Goal: Task Accomplishment & Management: Complete application form

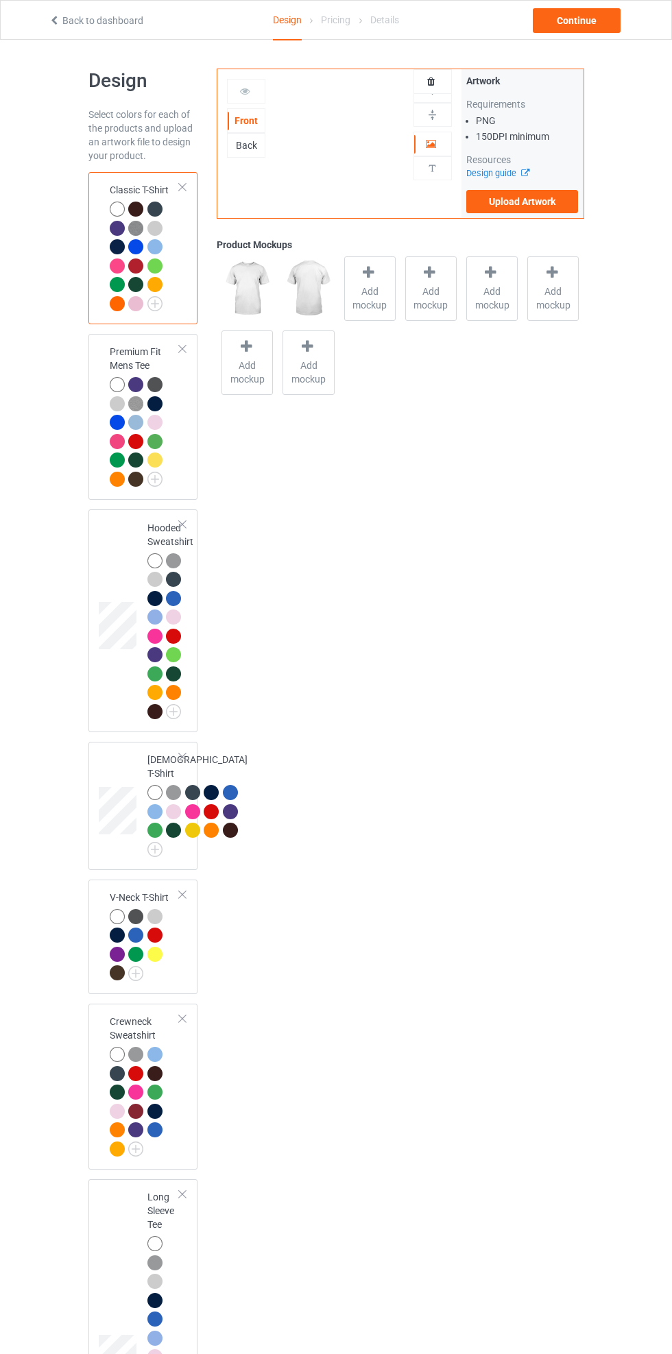
click at [446, 80] on div at bounding box center [433, 91] width 38 height 24
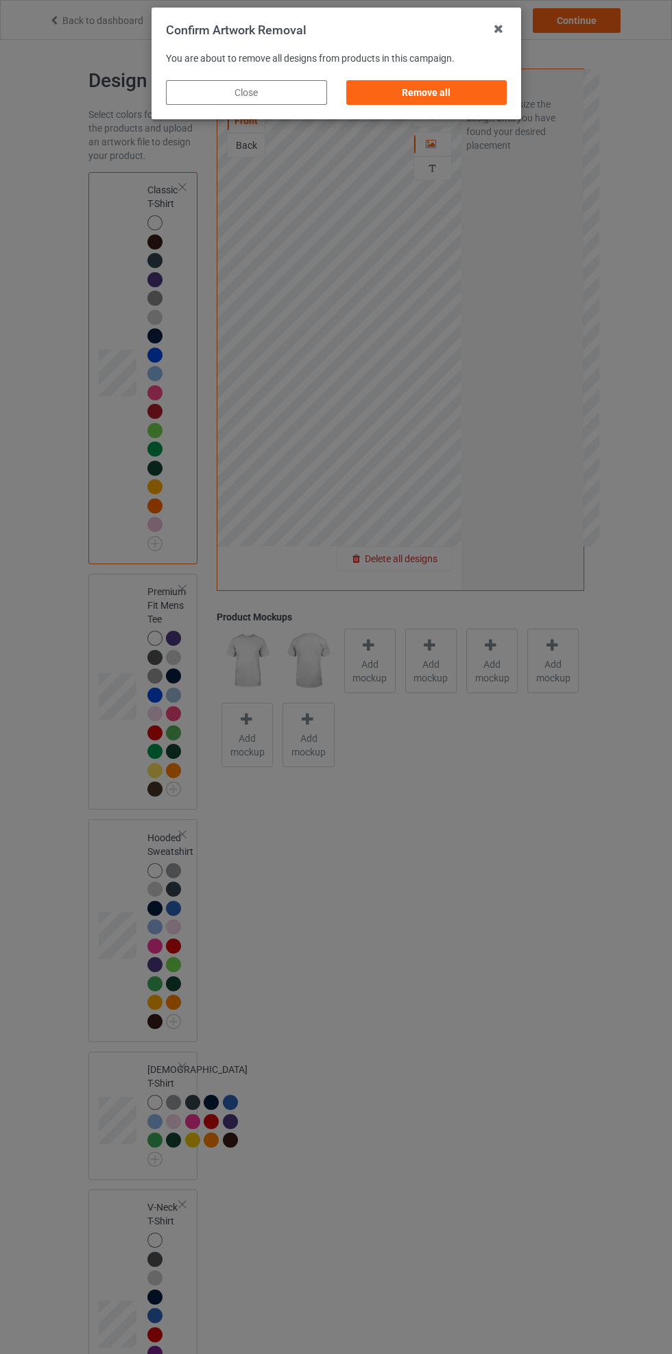
click at [480, 90] on div "Remove all" at bounding box center [426, 92] width 161 height 25
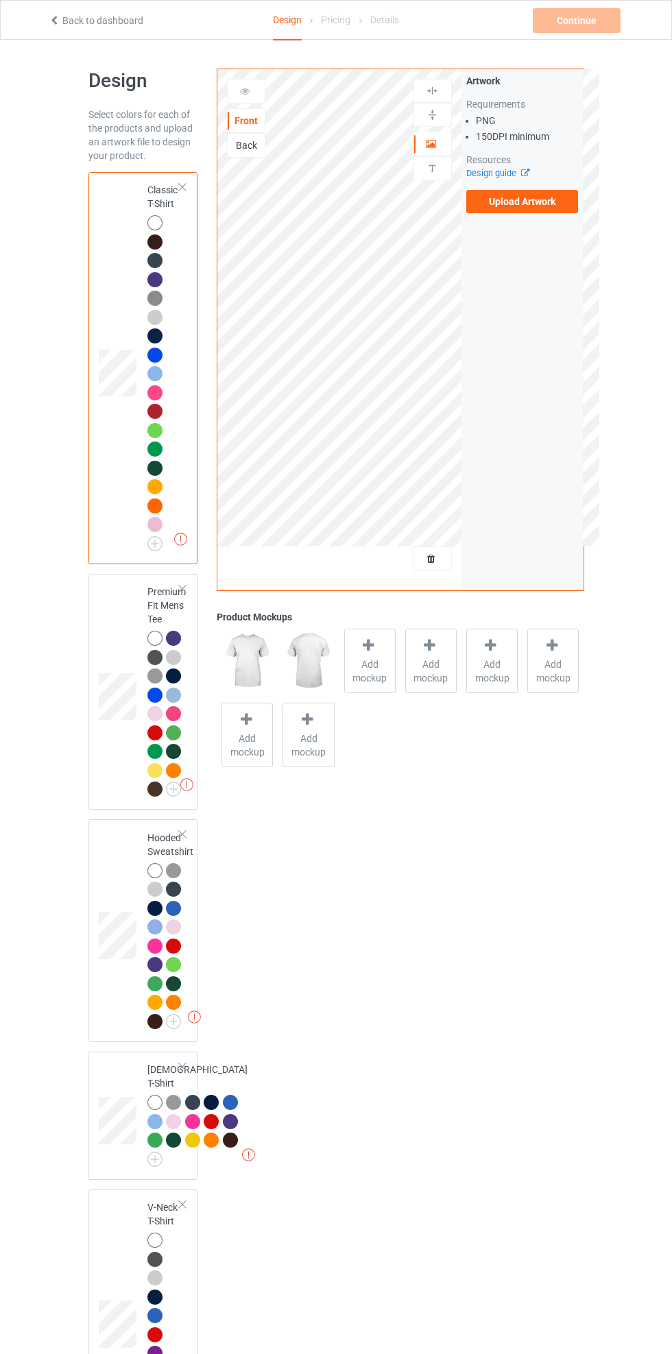
click at [537, 202] on label "Upload Artwork" at bounding box center [522, 201] width 112 height 23
click at [0, 0] on input "Upload Artwork" at bounding box center [0, 0] width 0 height 0
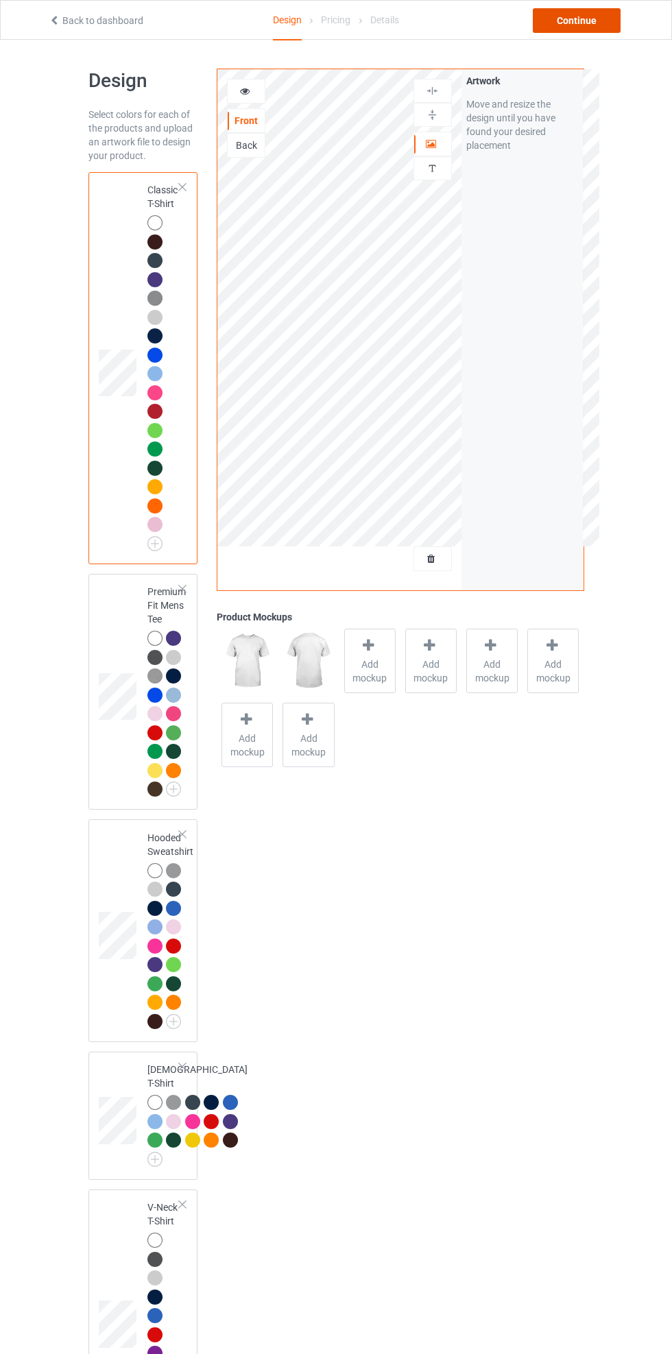
click at [587, 15] on div "Continue" at bounding box center [577, 20] width 88 height 25
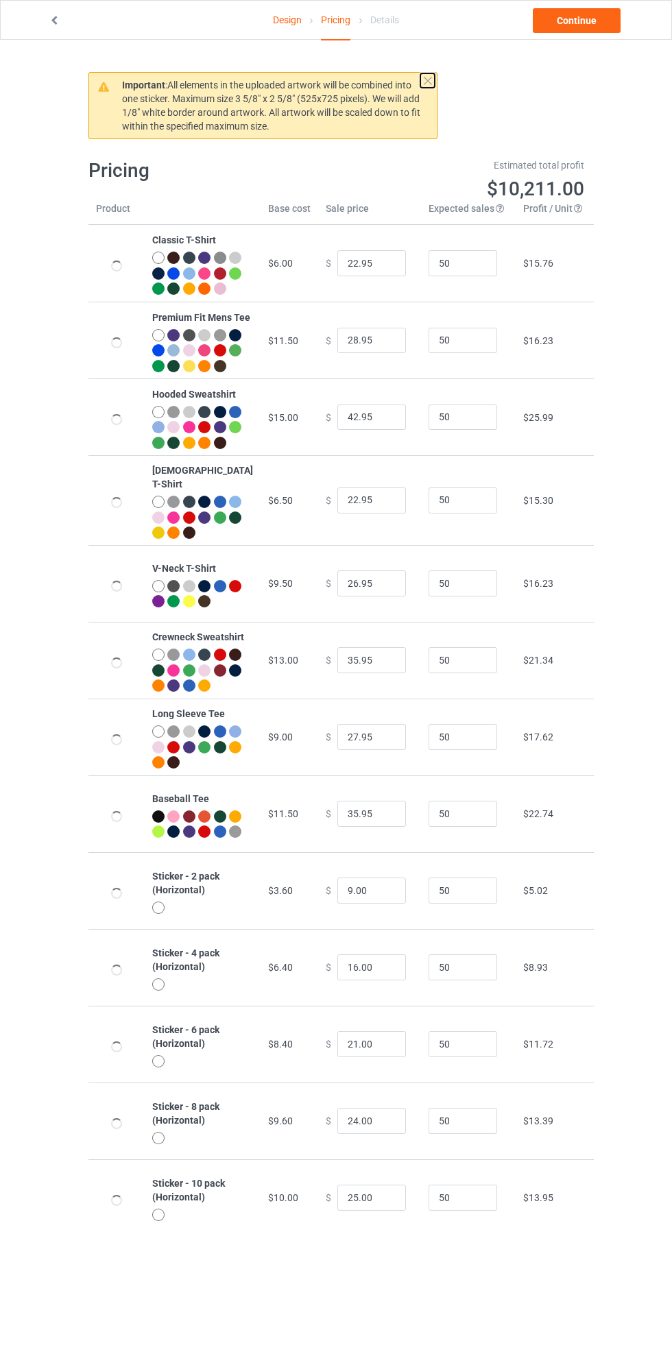
click at [427, 80] on button at bounding box center [427, 80] width 14 height 14
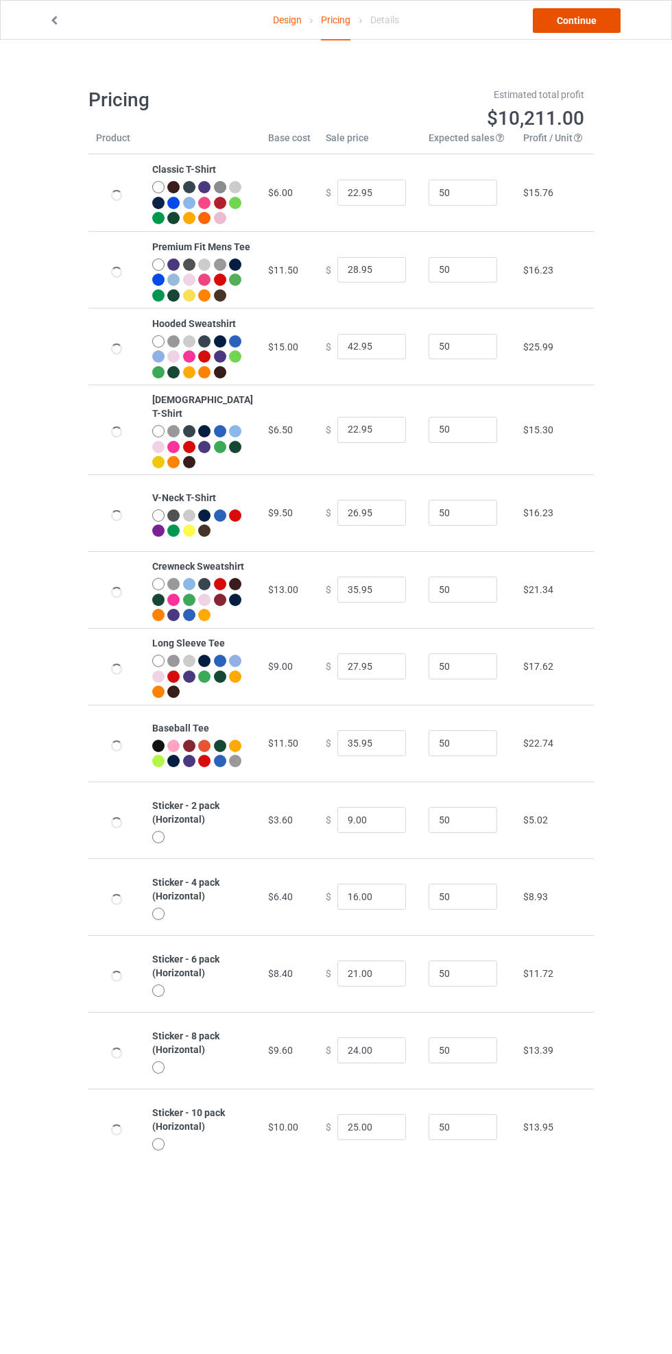
click at [593, 15] on link "Continue" at bounding box center [577, 20] width 88 height 25
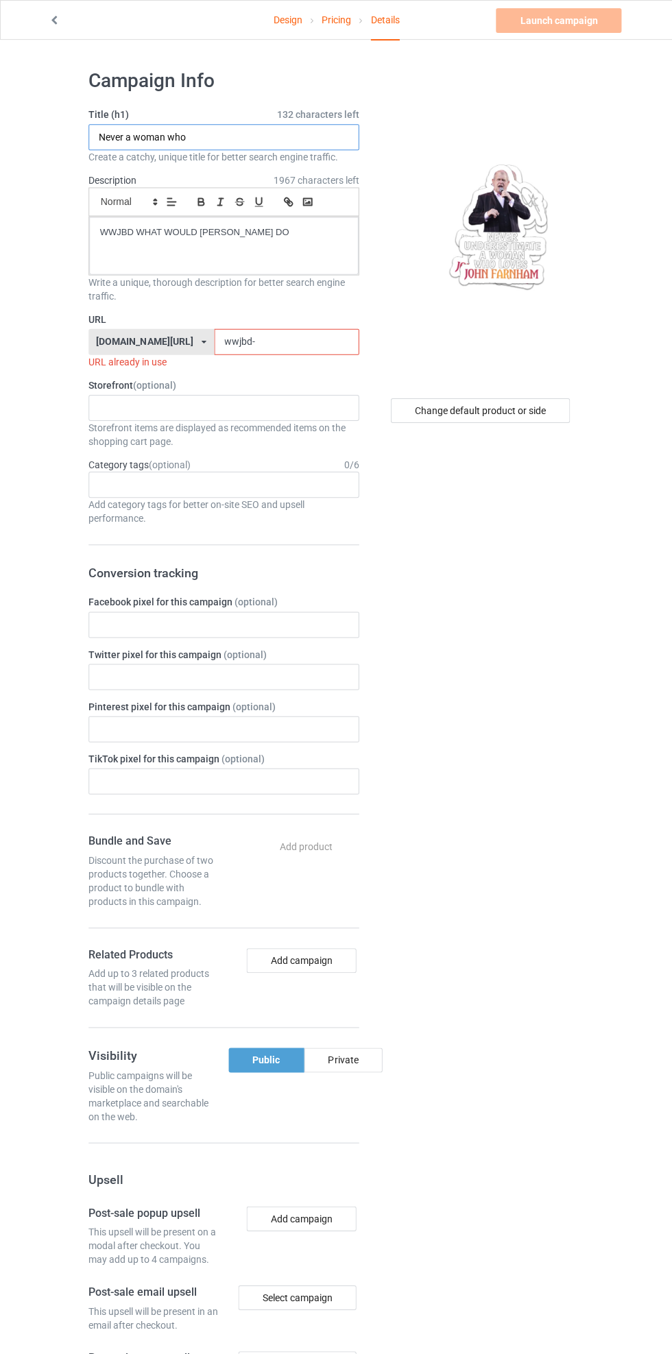
click at [148, 130] on input "Never a woman who" at bounding box center [223, 137] width 270 height 26
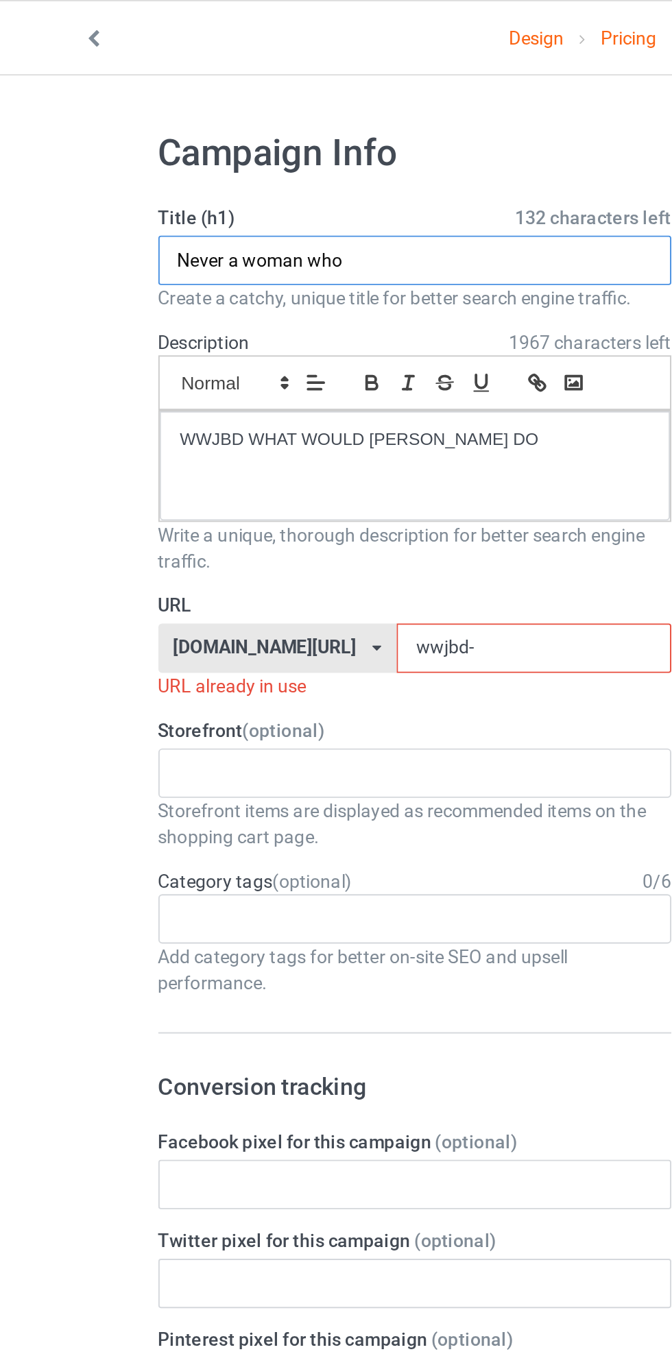
click at [122, 136] on input "Never a woman who" at bounding box center [223, 137] width 270 height 26
click at [282, 139] on input "Never underestimate a woman who" at bounding box center [223, 137] width 270 height 26
type input "Never underestimate a woman who loves john farnham"
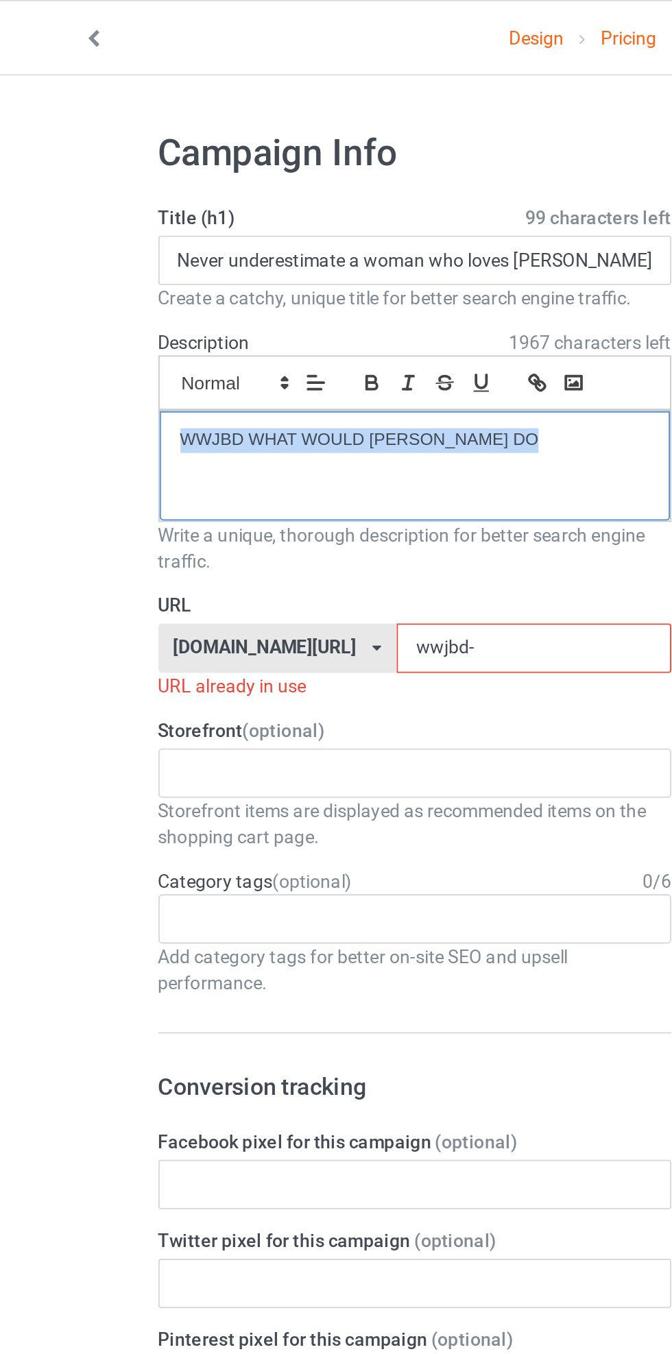
copy p "WWJBD WHAT WOULD JIMMY BUFFETT DO"
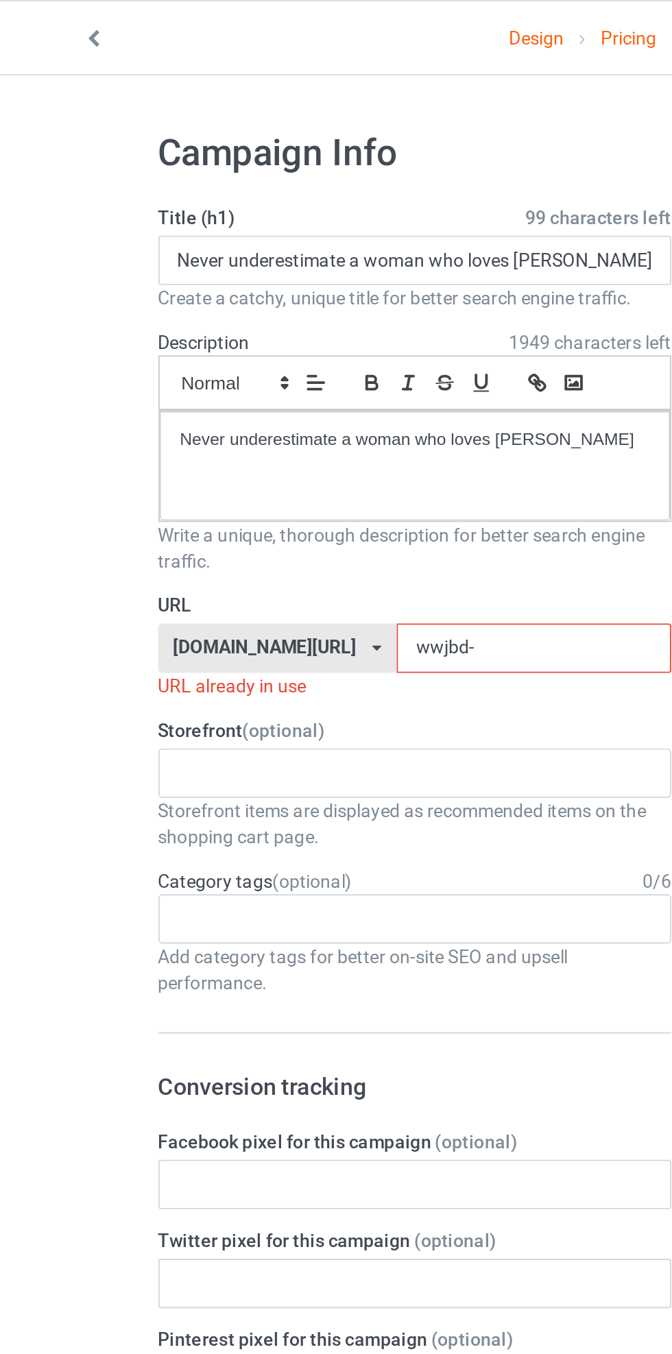
click at [319, 341] on input "wwjbd-" at bounding box center [286, 341] width 145 height 26
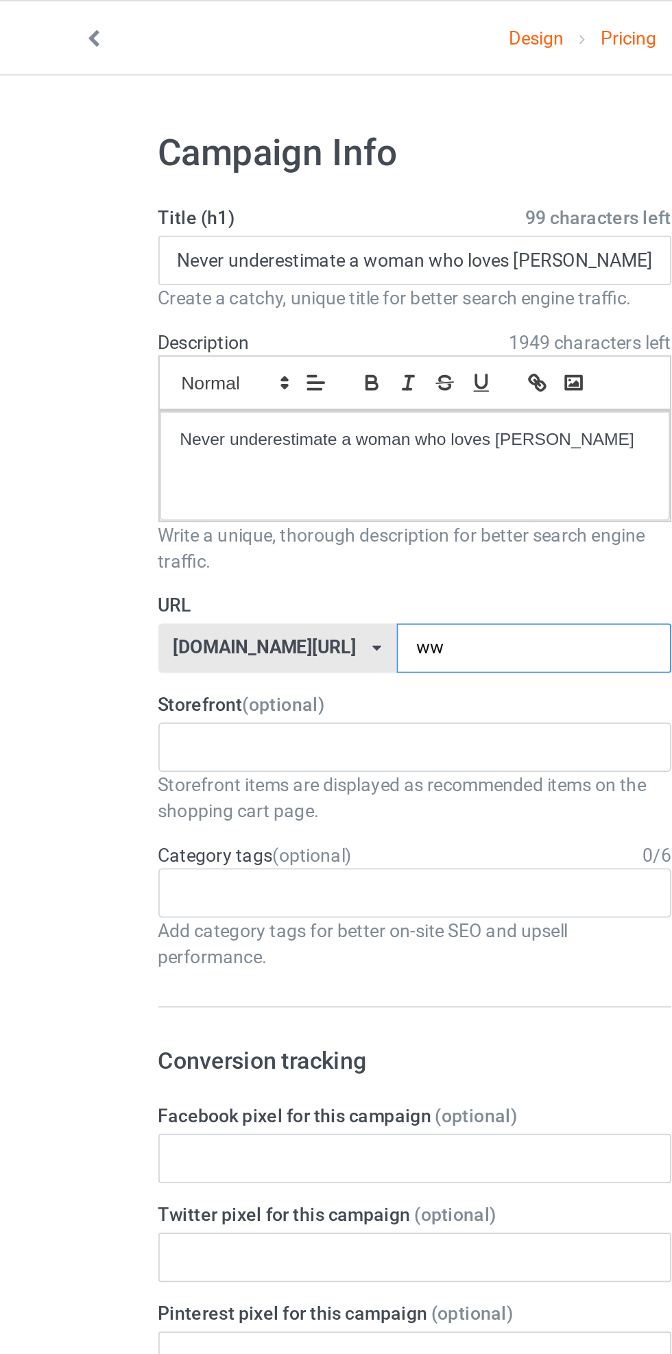
type input "w"
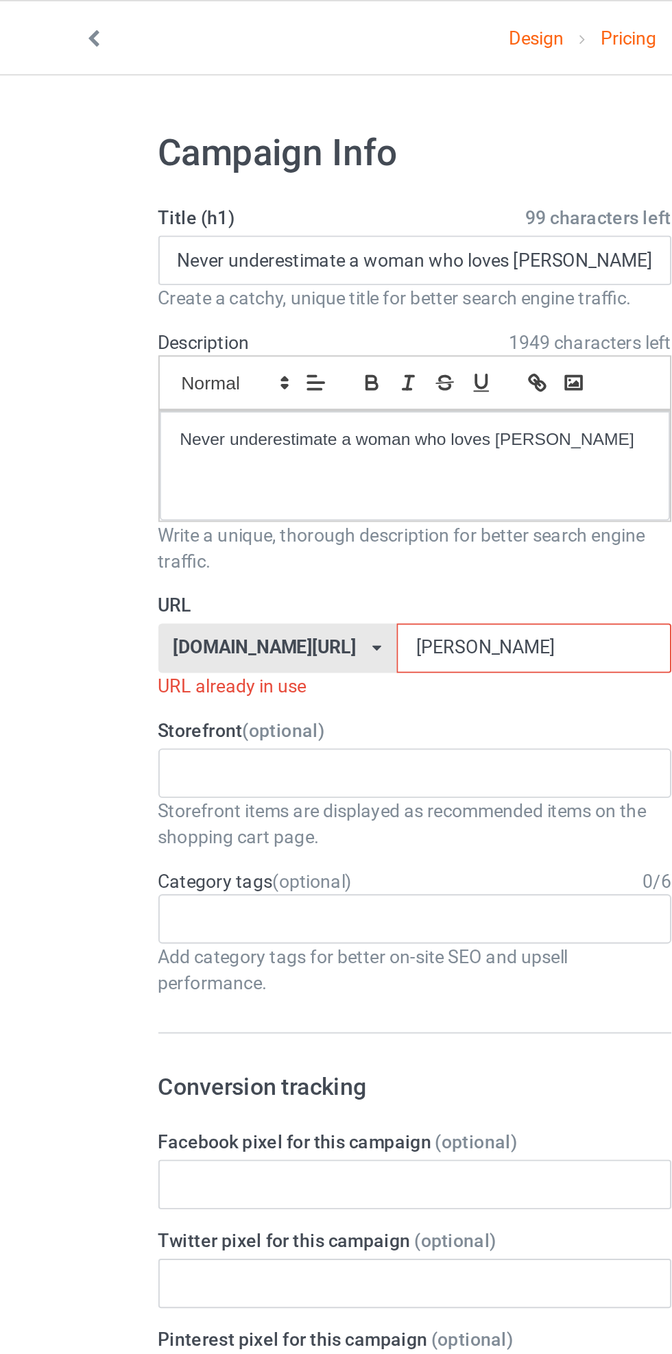
type input "John-sticker-"
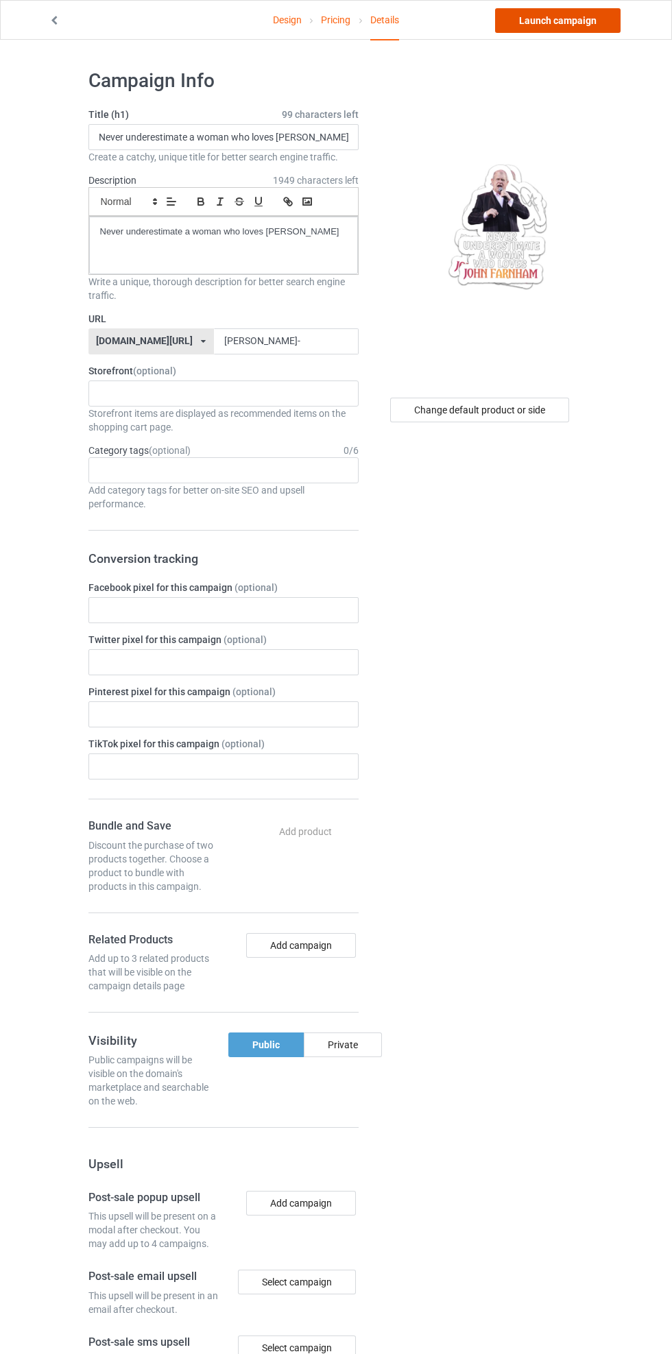
click at [577, 22] on link "Launch campaign" at bounding box center [557, 20] width 125 height 25
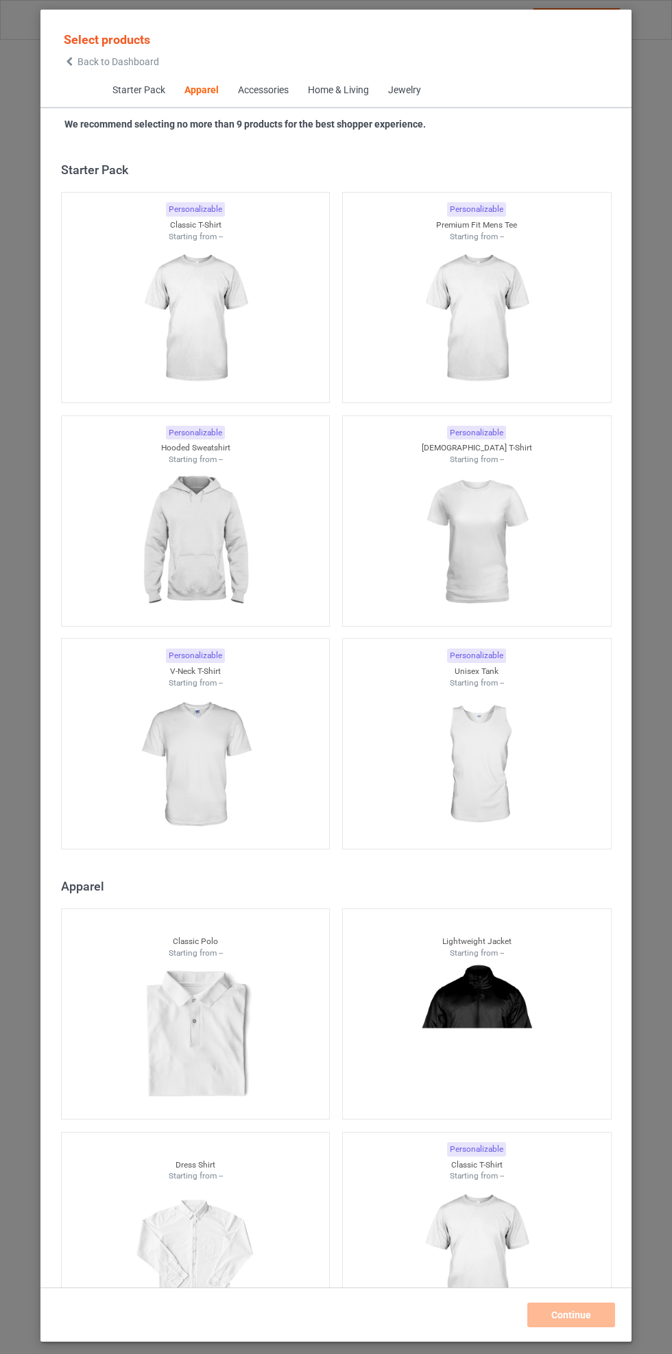
scroll to position [734, 0]
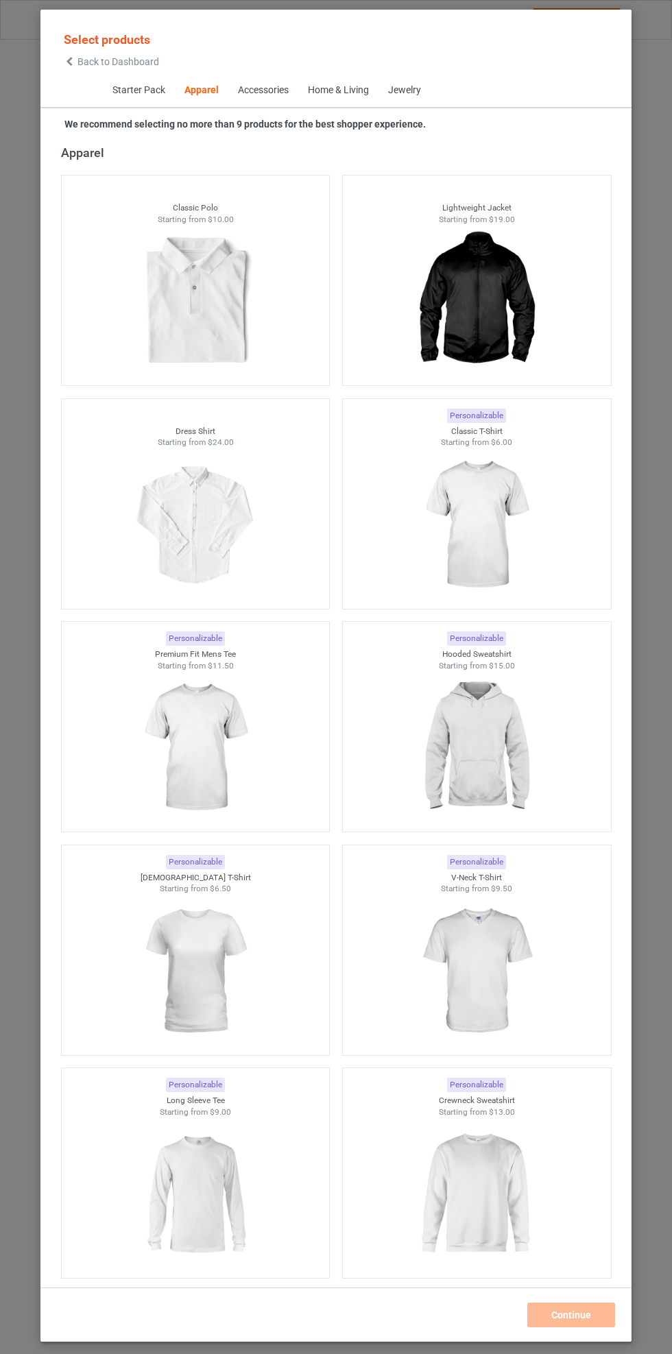
click at [114, 64] on span "Back to Dashboard" at bounding box center [118, 61] width 82 height 11
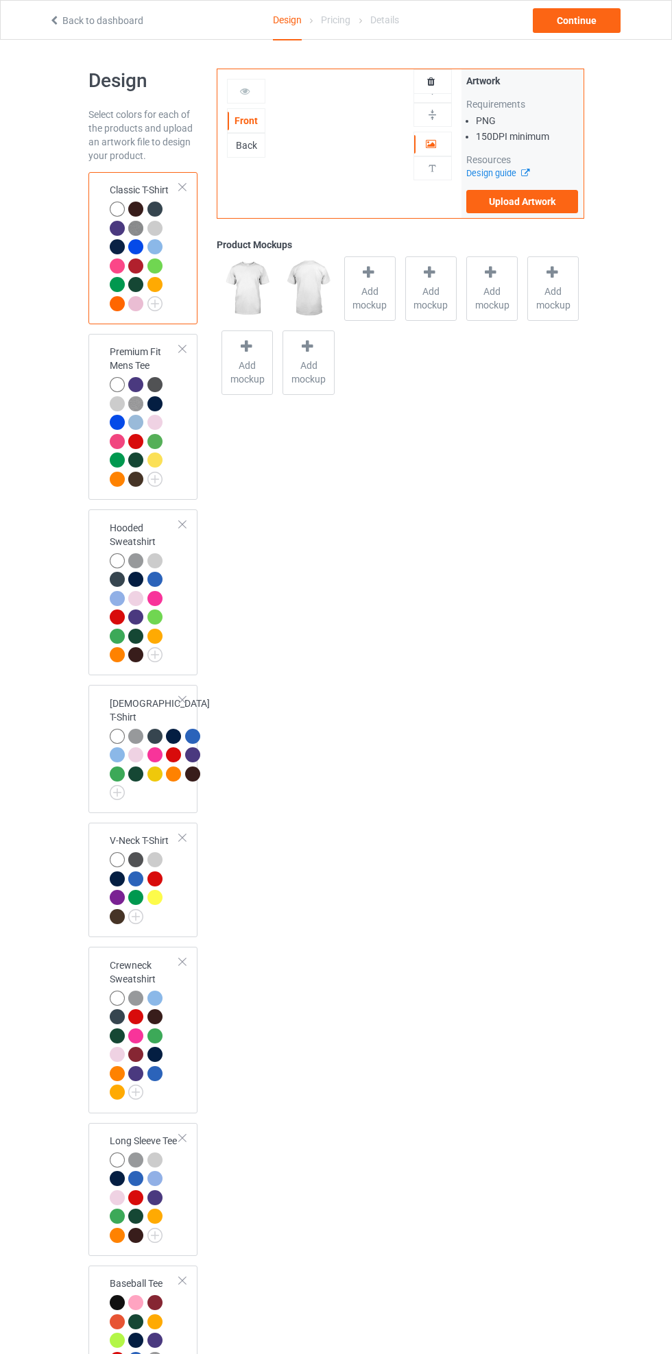
click at [442, 80] on div at bounding box center [432, 82] width 37 height 14
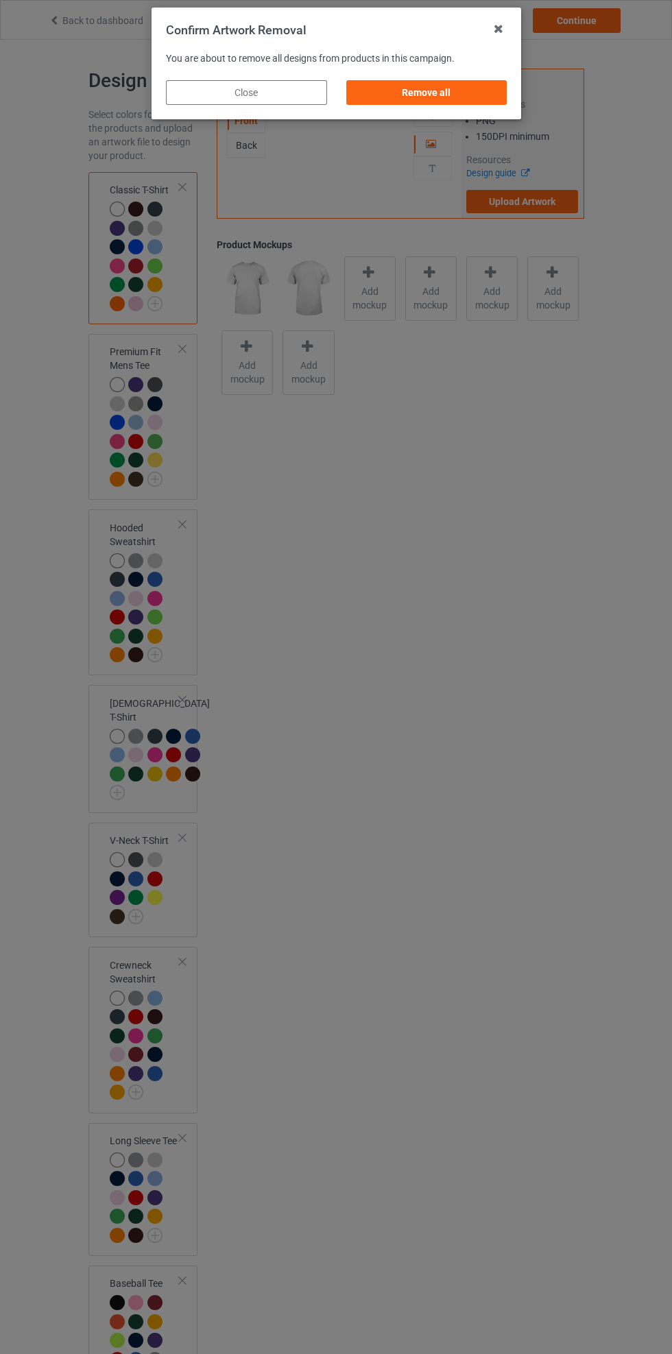
click at [483, 91] on div "Remove all" at bounding box center [426, 92] width 161 height 25
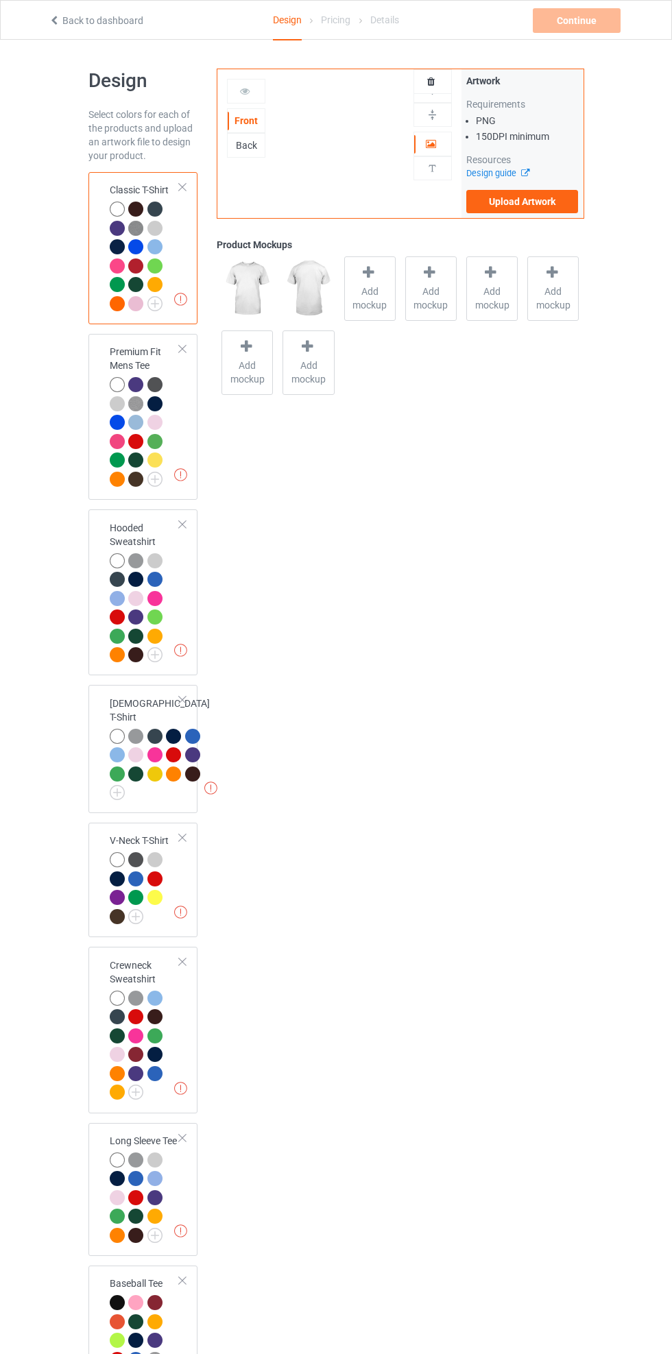
click at [560, 201] on label "Upload Artwork" at bounding box center [522, 201] width 112 height 23
click at [0, 0] on input "Upload Artwork" at bounding box center [0, 0] width 0 height 0
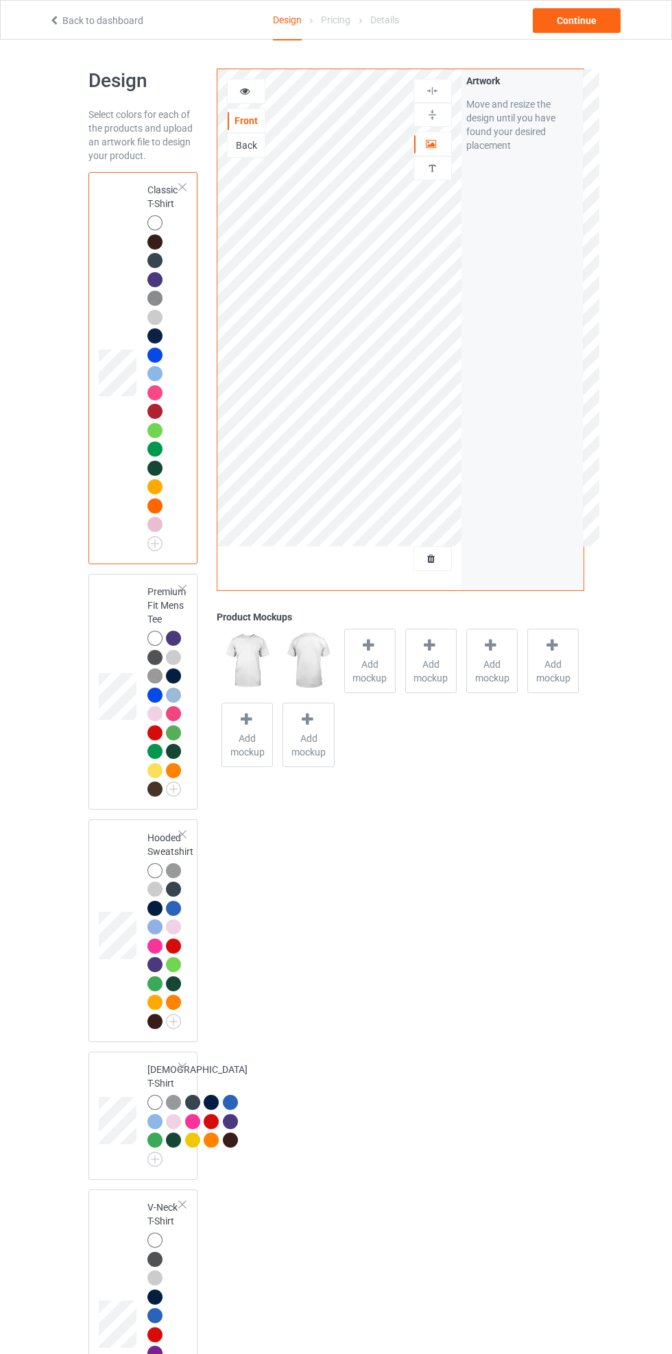
click at [431, 558] on icon at bounding box center [432, 557] width 12 height 10
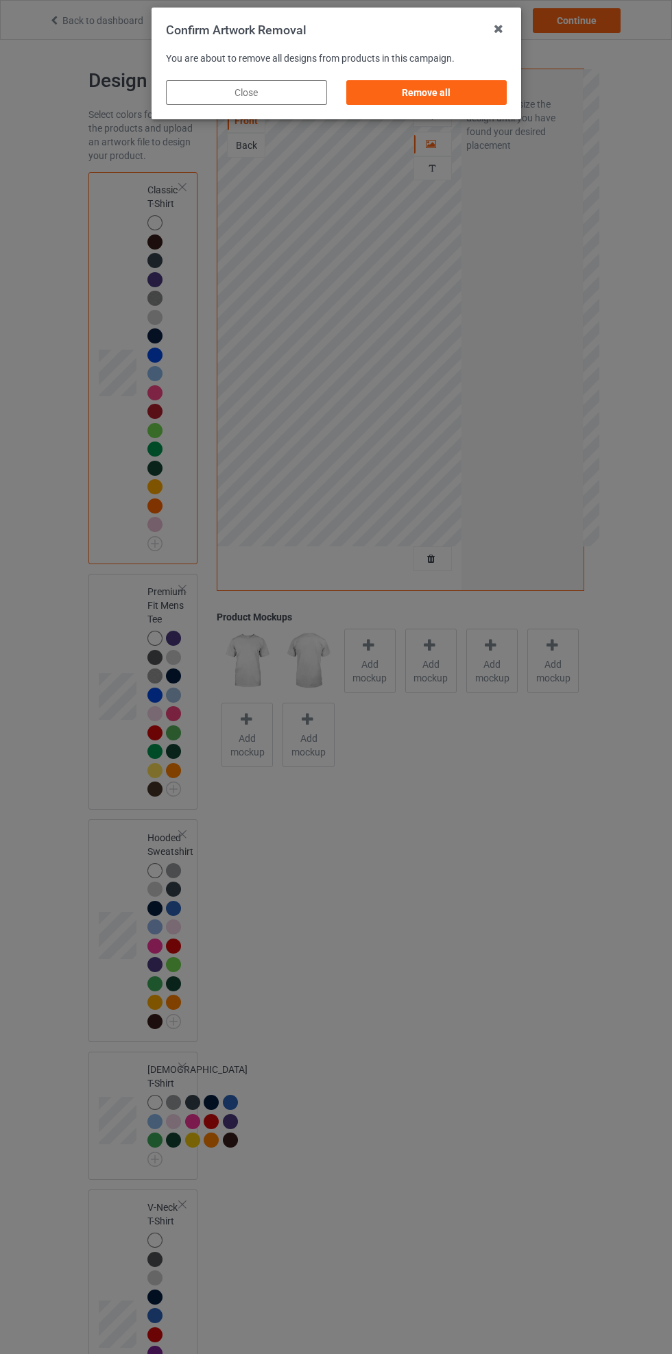
click at [455, 88] on div "Remove all" at bounding box center [426, 92] width 161 height 25
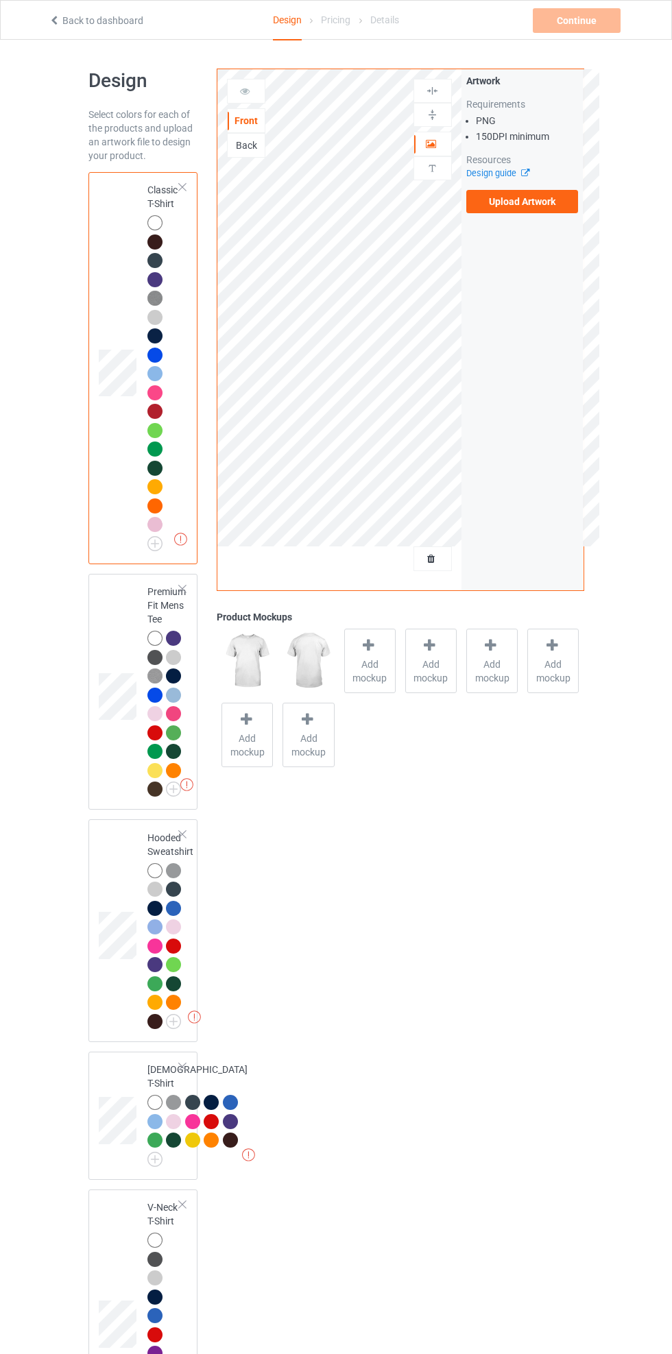
click at [549, 206] on label "Upload Artwork" at bounding box center [522, 201] width 112 height 23
click at [0, 0] on input "Upload Artwork" at bounding box center [0, 0] width 0 height 0
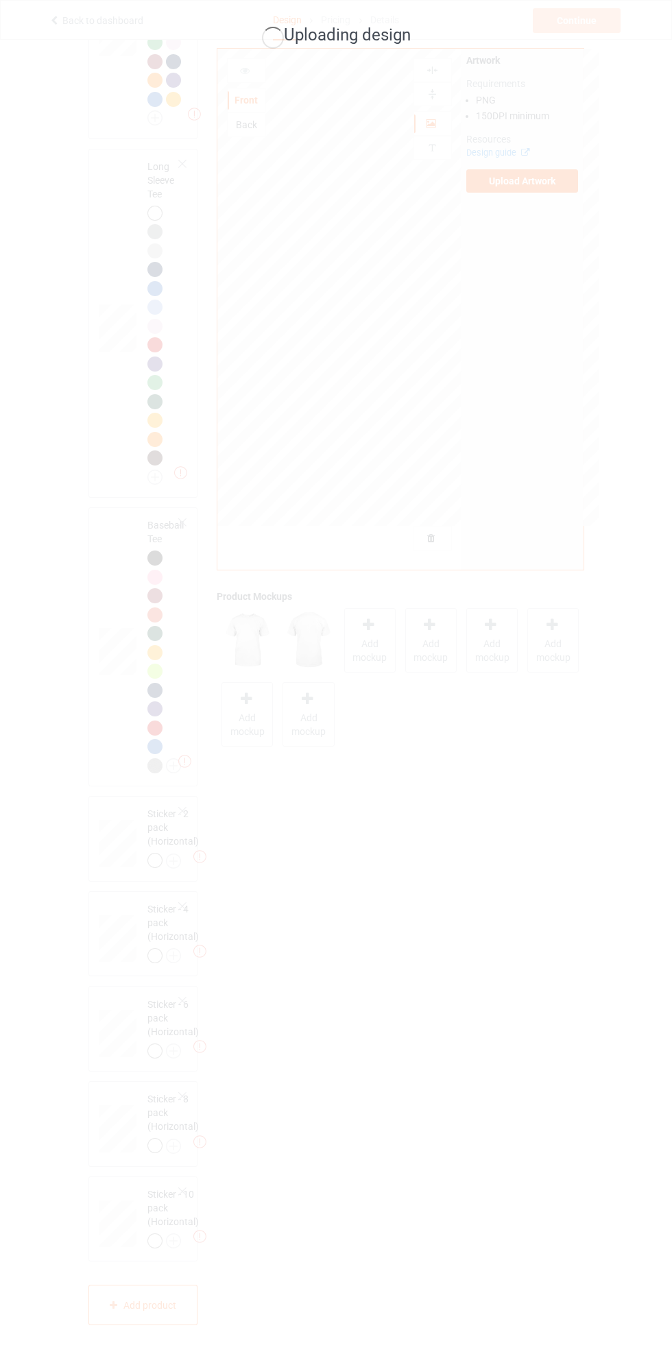
scroll to position [1673, 0]
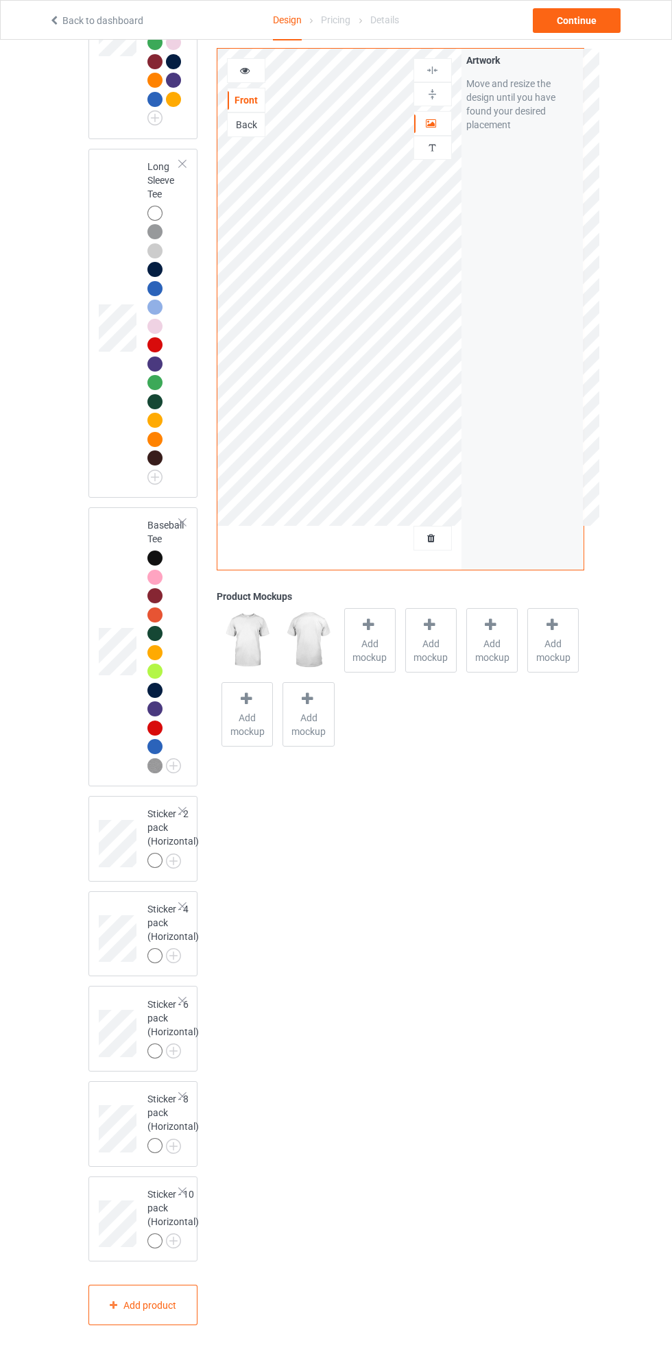
scroll to position [1768, 0]
click at [156, 863] on div at bounding box center [154, 860] width 15 height 15
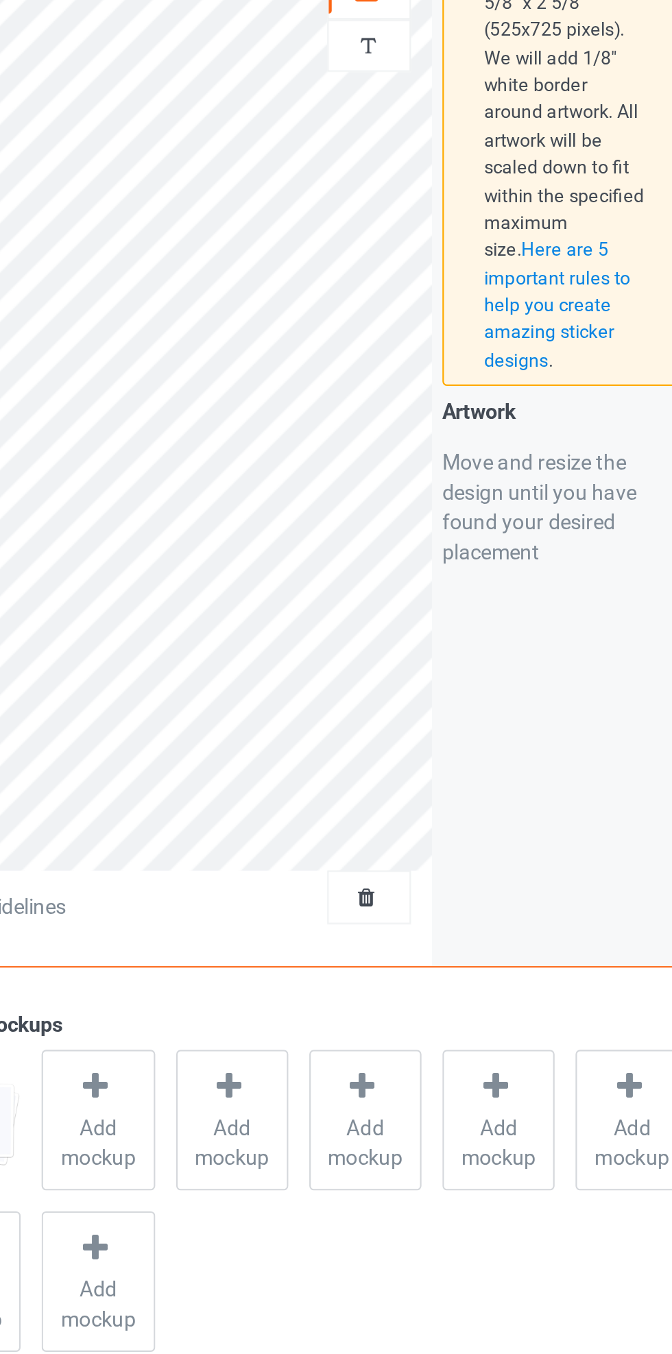
scroll to position [1727, 0]
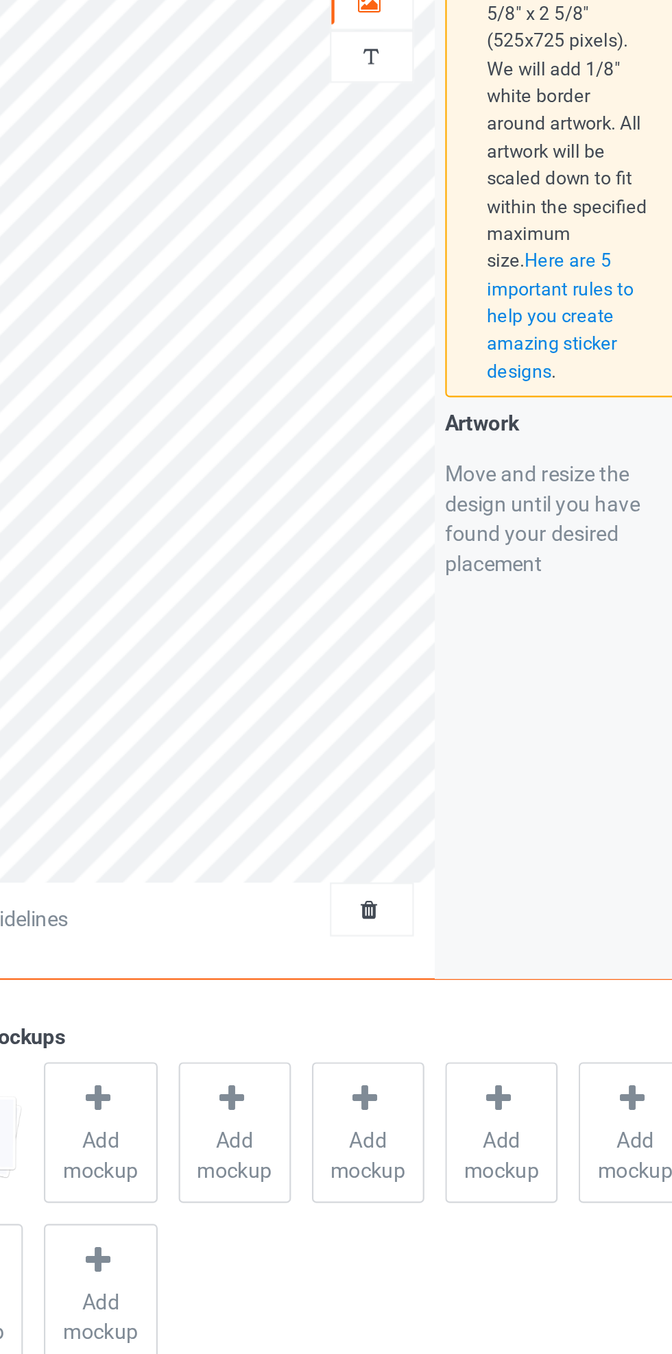
click at [438, 123] on div at bounding box center [432, 124] width 37 height 14
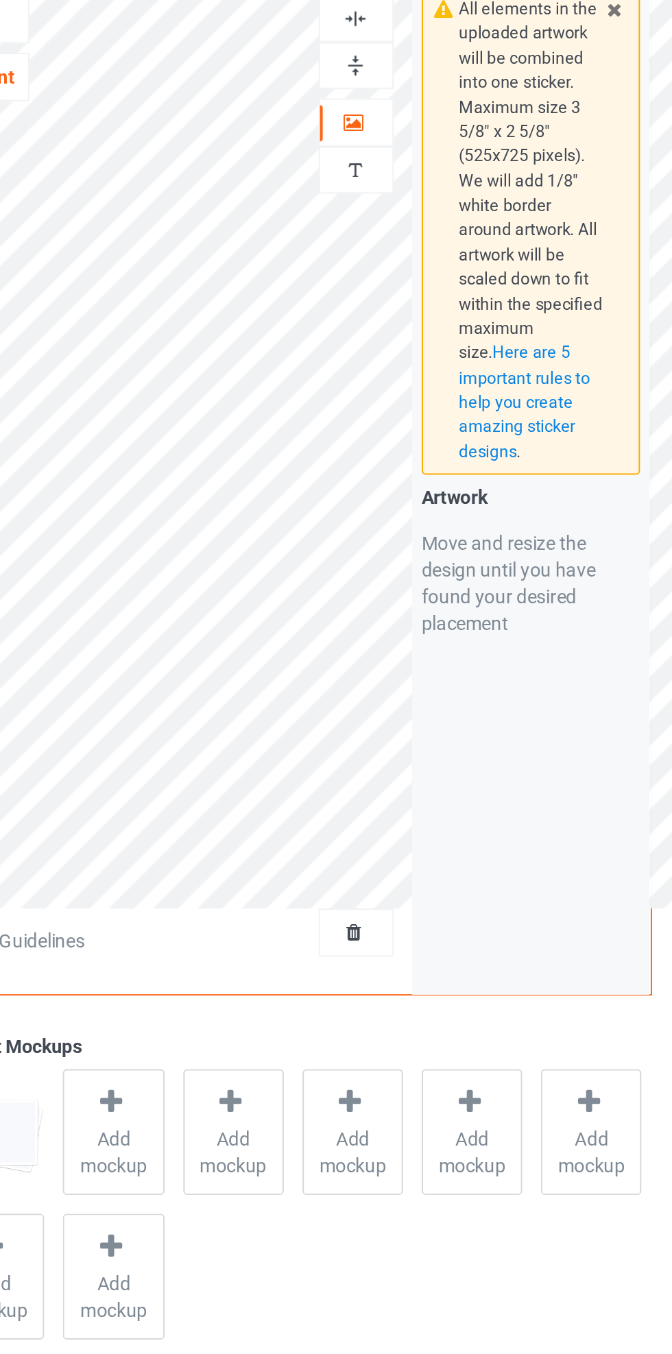
click at [435, 69] on img at bounding box center [432, 70] width 13 height 13
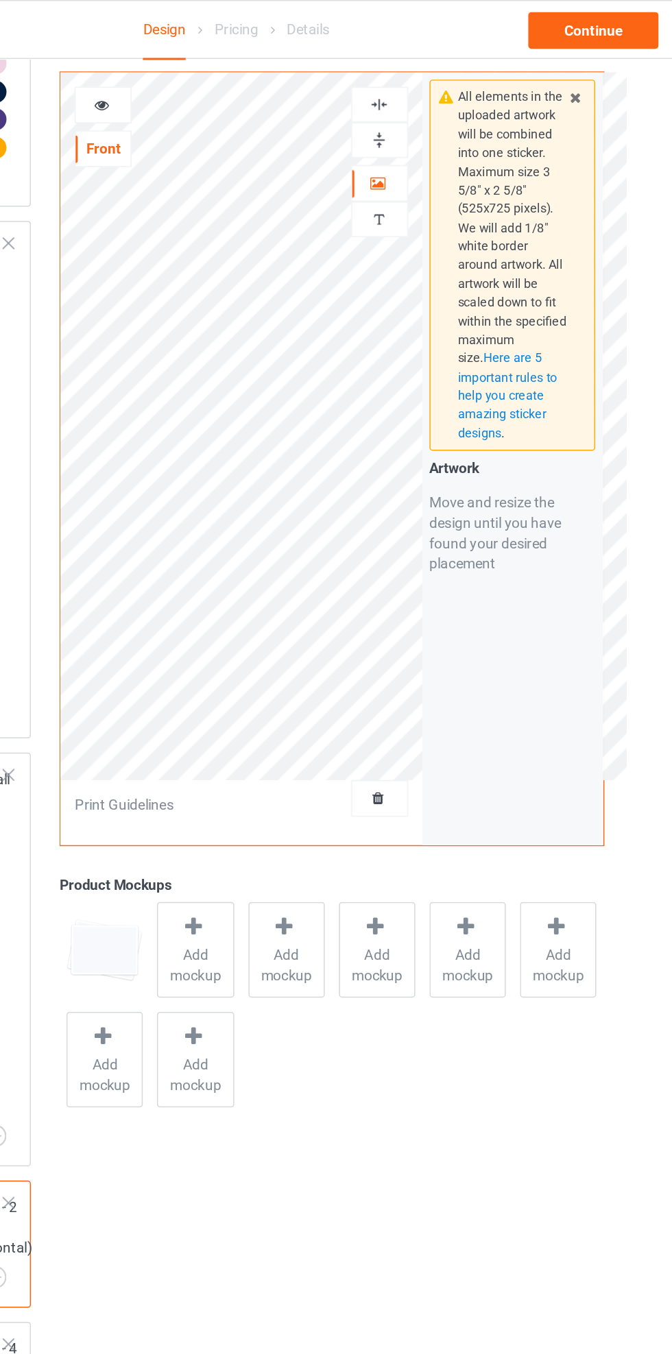
scroll to position [1727, 0]
click at [444, 96] on div at bounding box center [432, 94] width 37 height 13
click at [615, 21] on div "Continue" at bounding box center [577, 20] width 88 height 25
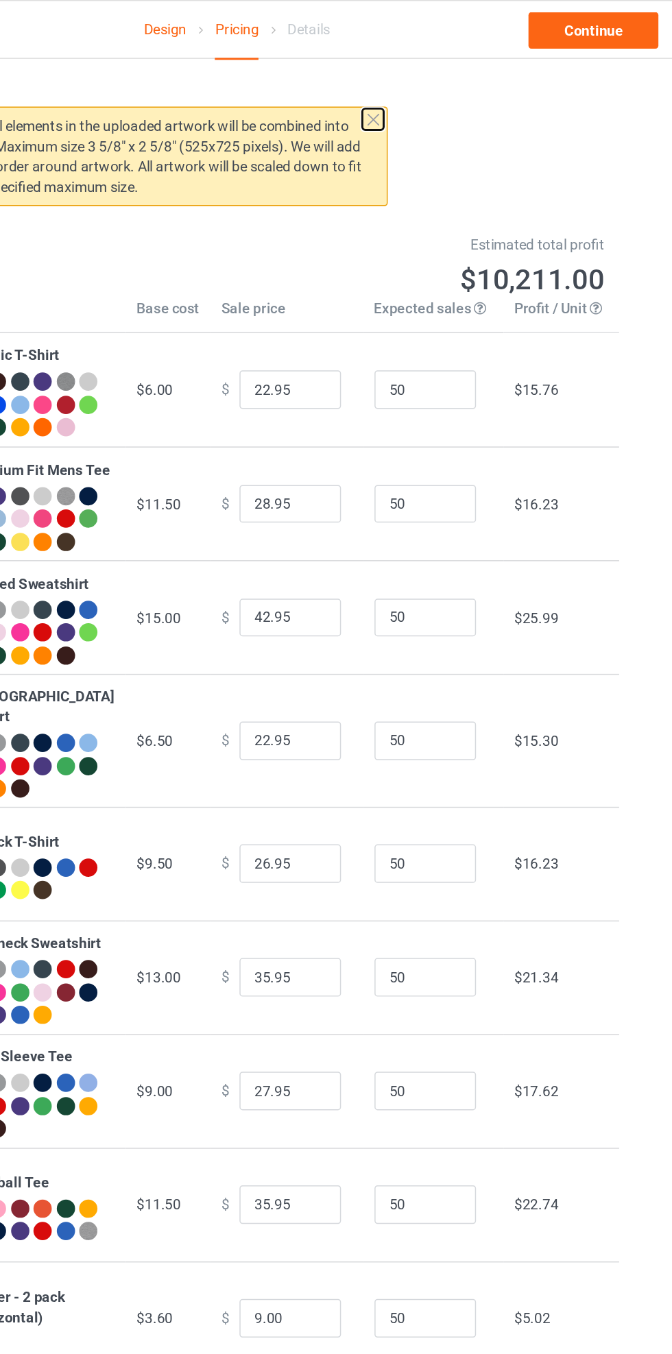
click at [431, 86] on button at bounding box center [427, 80] width 14 height 14
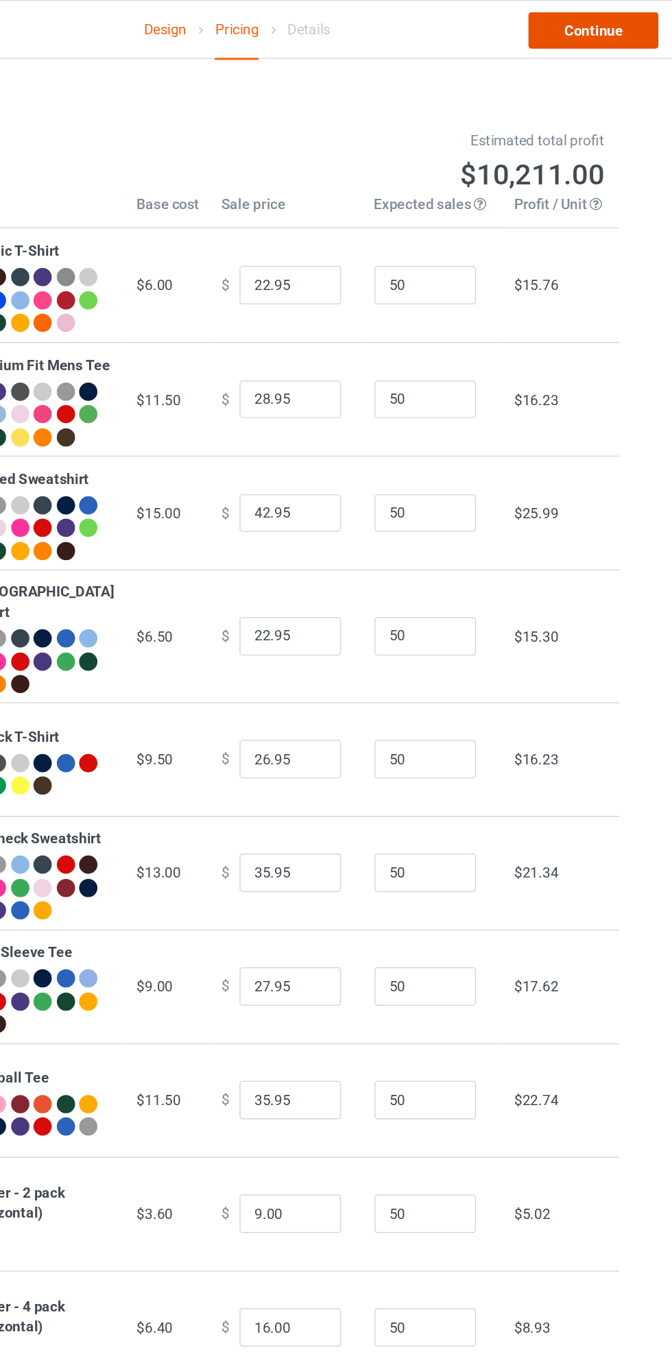
click at [595, 19] on link "Continue" at bounding box center [577, 20] width 88 height 25
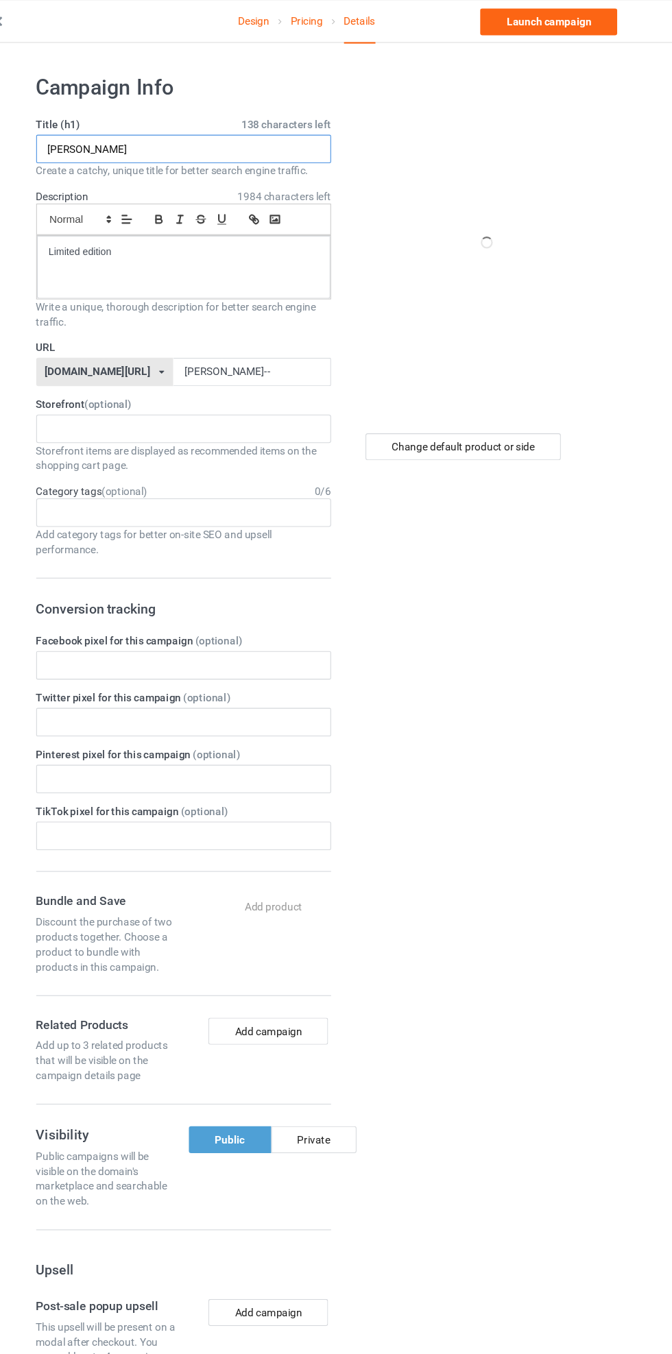
click at [326, 141] on input "[PERSON_NAME]" at bounding box center [223, 137] width 270 height 26
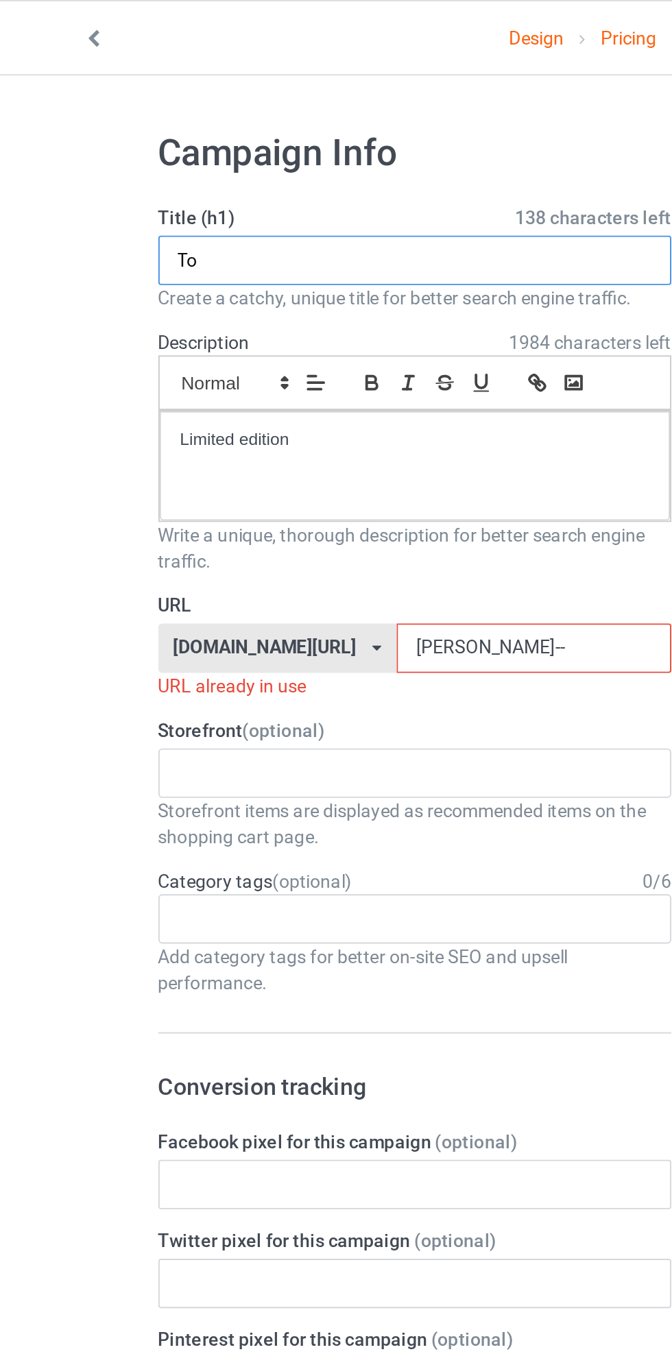
type input "T"
click at [247, 139] on input "text" at bounding box center [223, 137] width 270 height 26
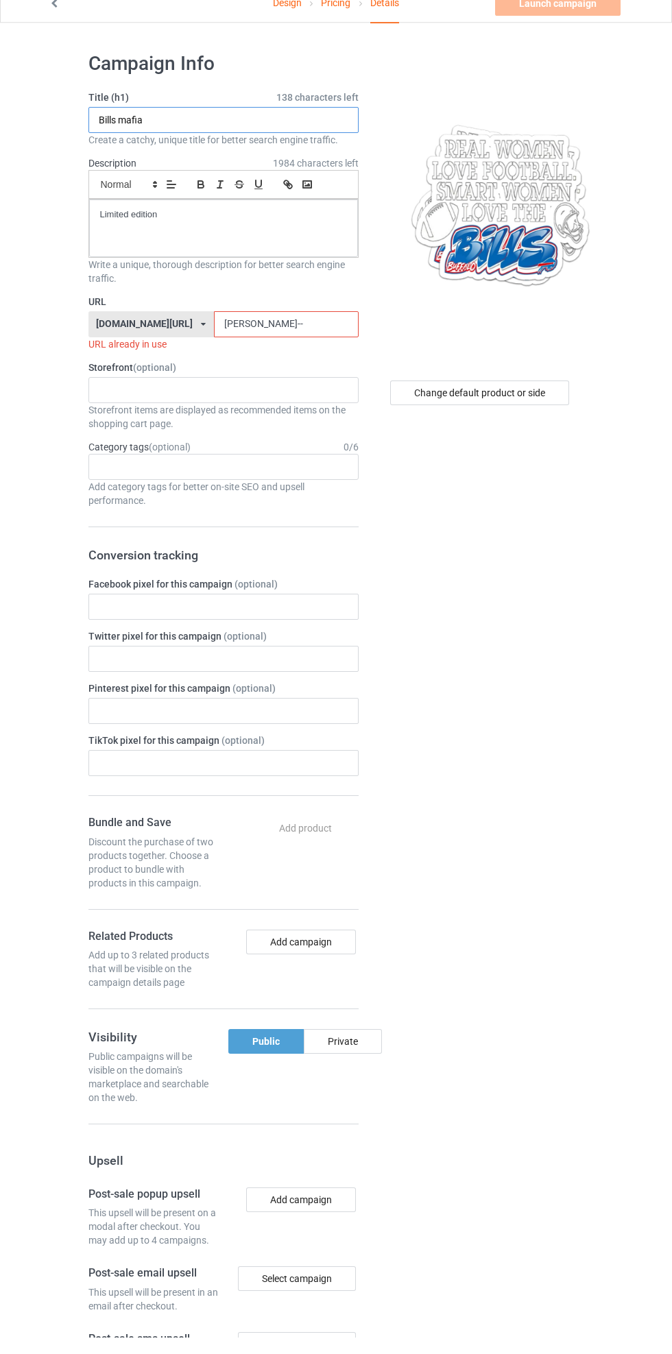
type input "Bills mafia"
click at [311, 340] on input "[PERSON_NAME]--" at bounding box center [286, 341] width 145 height 26
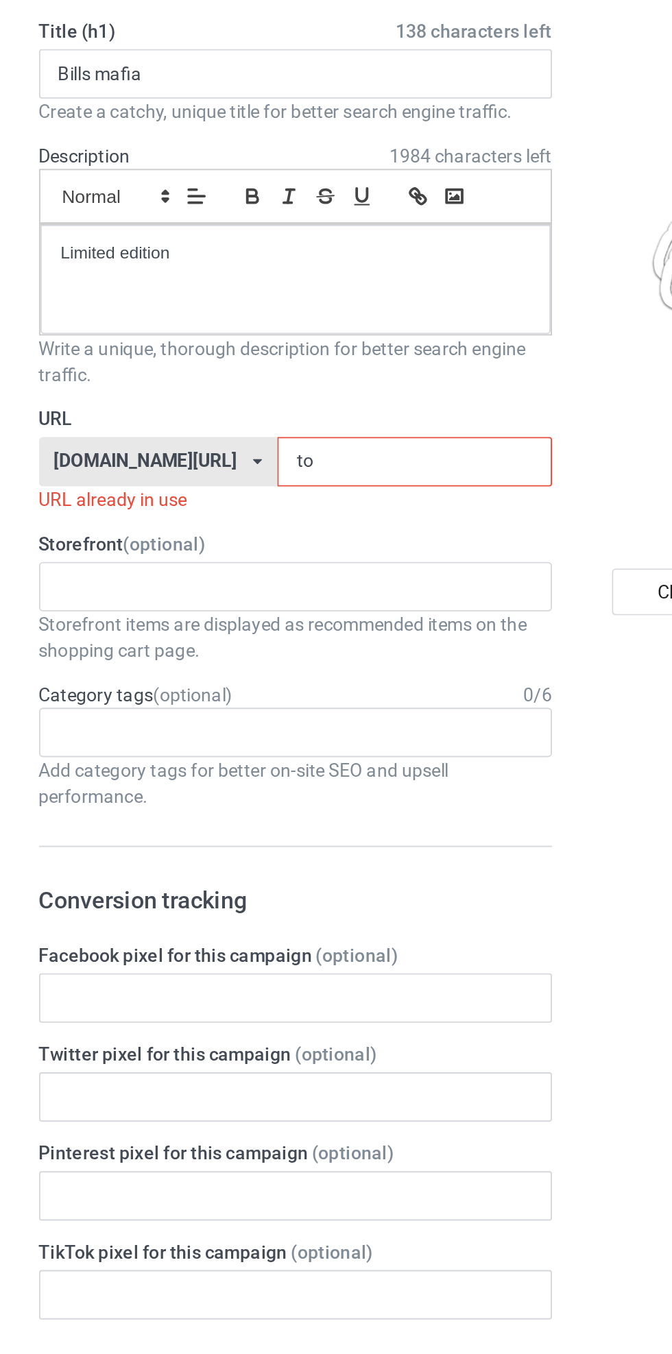
type input "t"
type input "Bills-mafia-"
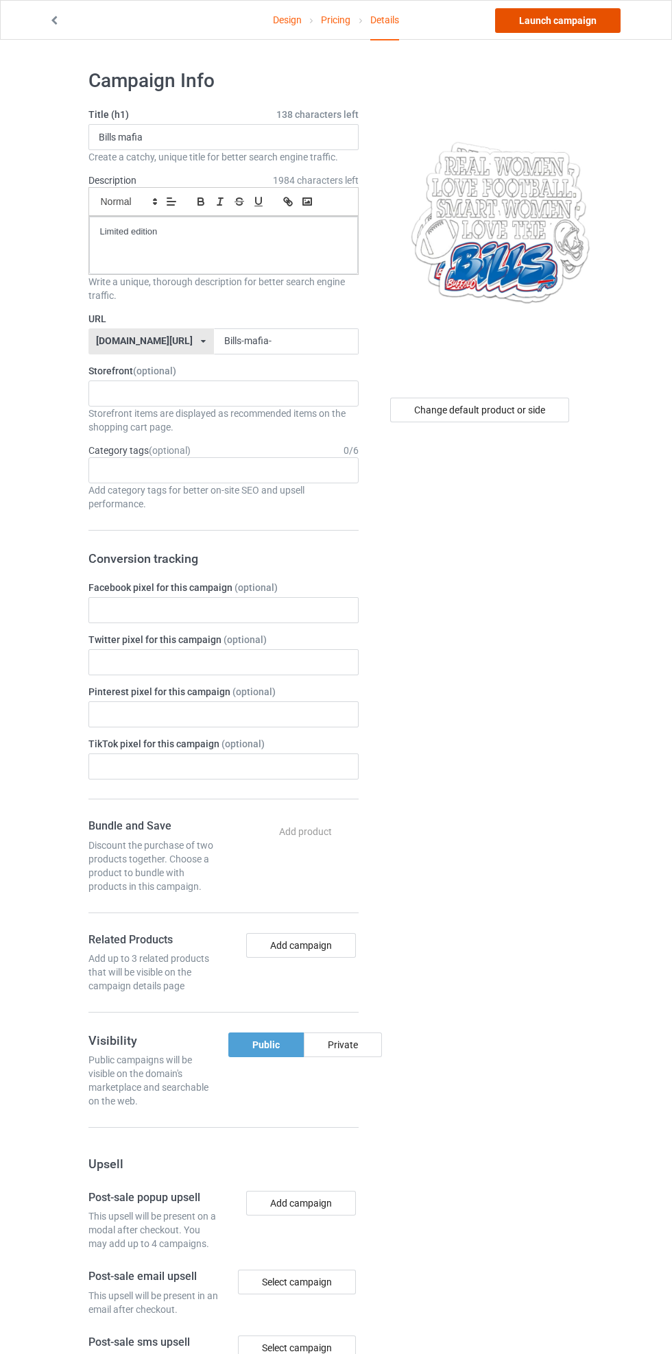
click at [607, 21] on link "Launch campaign" at bounding box center [557, 20] width 125 height 25
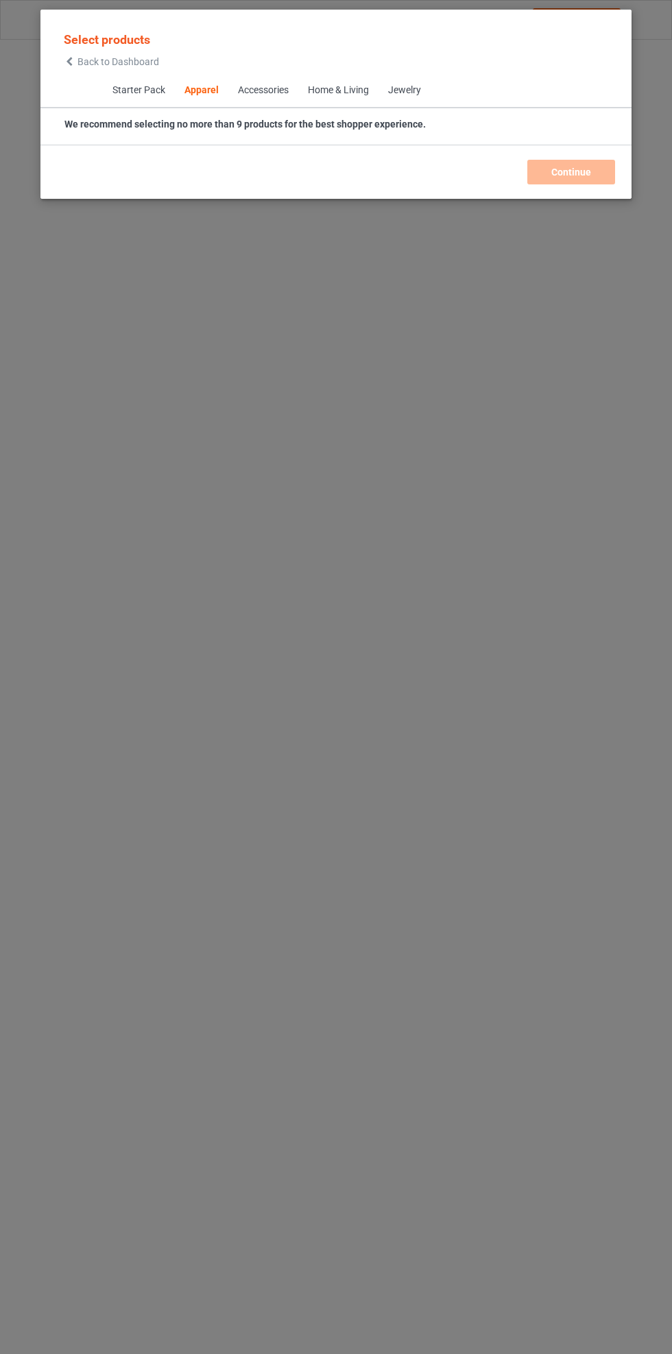
click at [131, 67] on span "Back to Dashboard" at bounding box center [118, 61] width 82 height 11
